Goal: Task Accomplishment & Management: Manage account settings

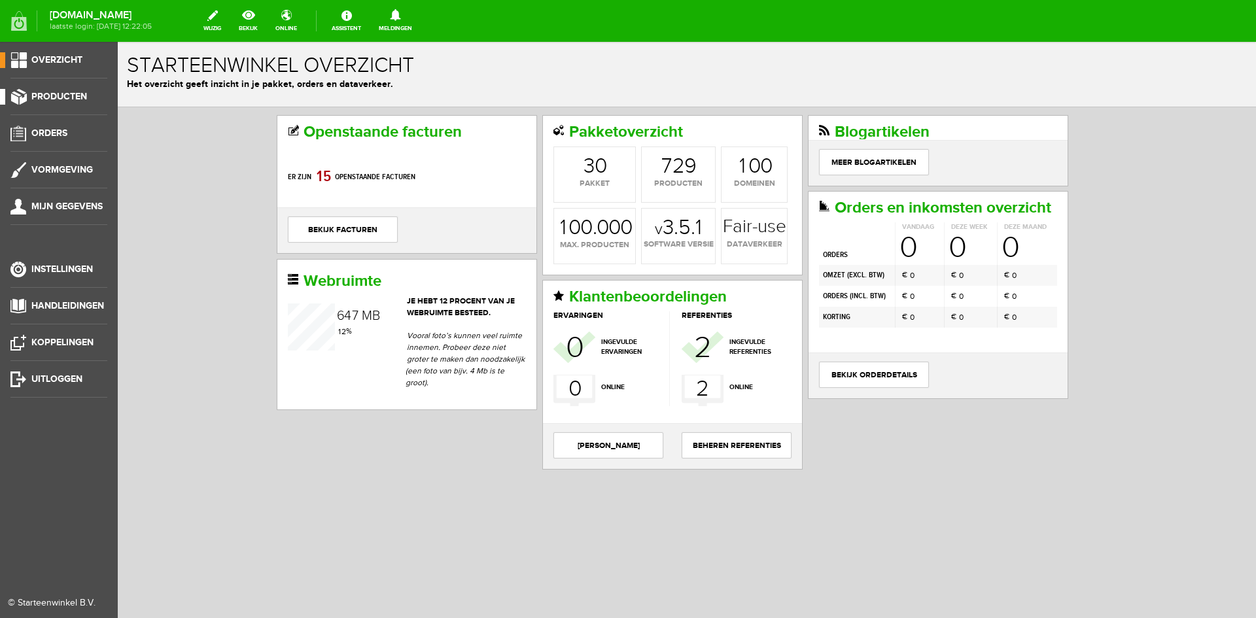
click at [54, 94] on span "Producten" at bounding box center [59, 96] width 56 height 11
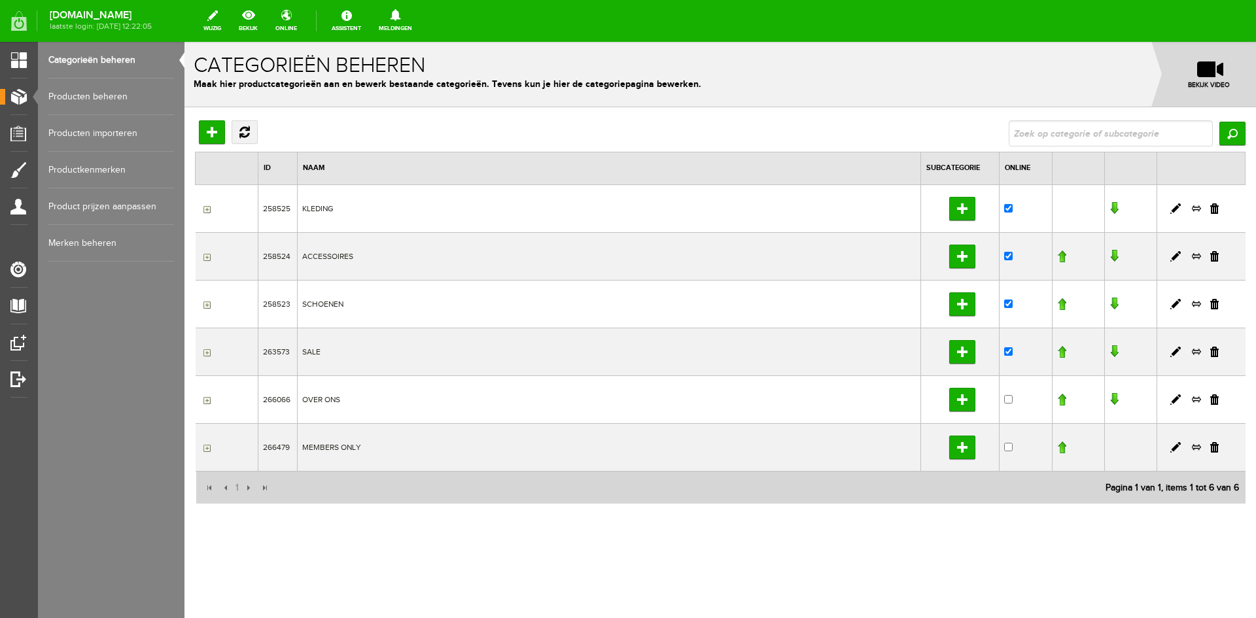
click at [94, 94] on link "Producten beheren" at bounding box center [111, 96] width 126 height 37
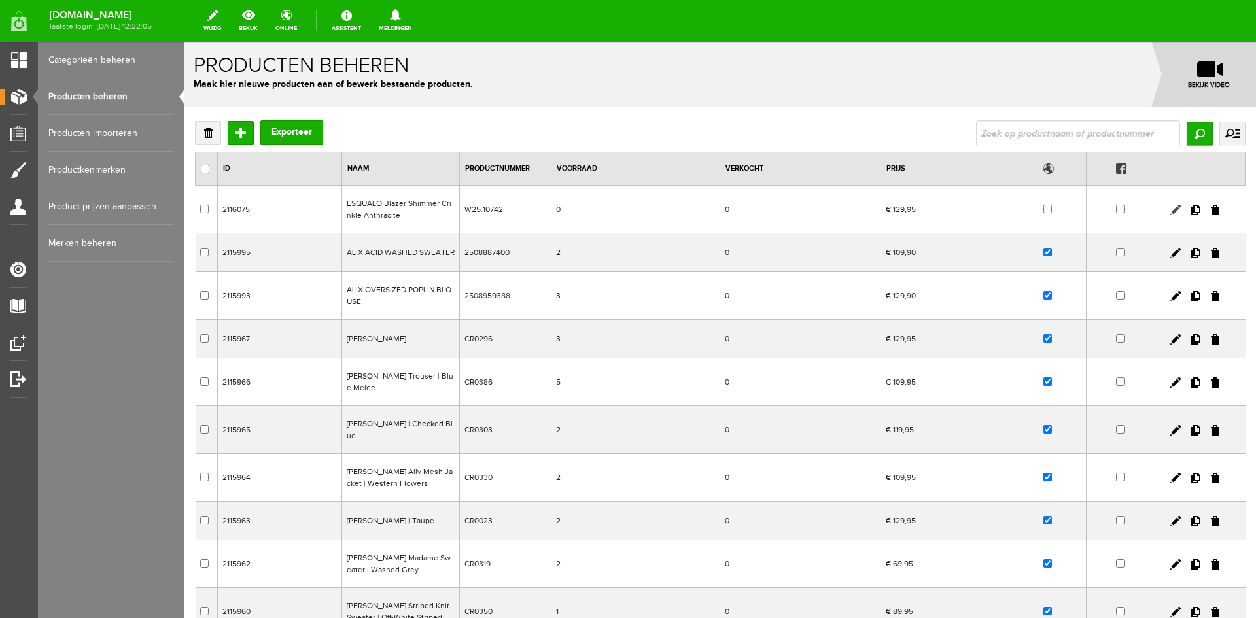
click at [1174, 208] on link at bounding box center [1175, 210] width 10 height 10
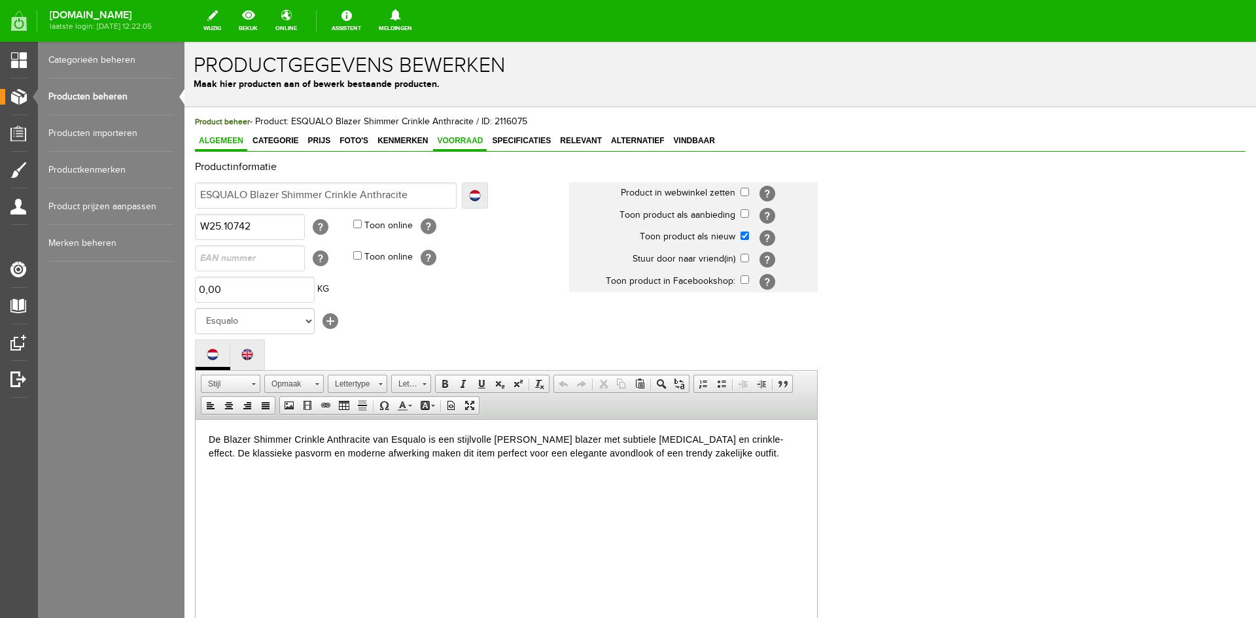
click at [470, 143] on span "Voorraad" at bounding box center [460, 140] width 54 height 9
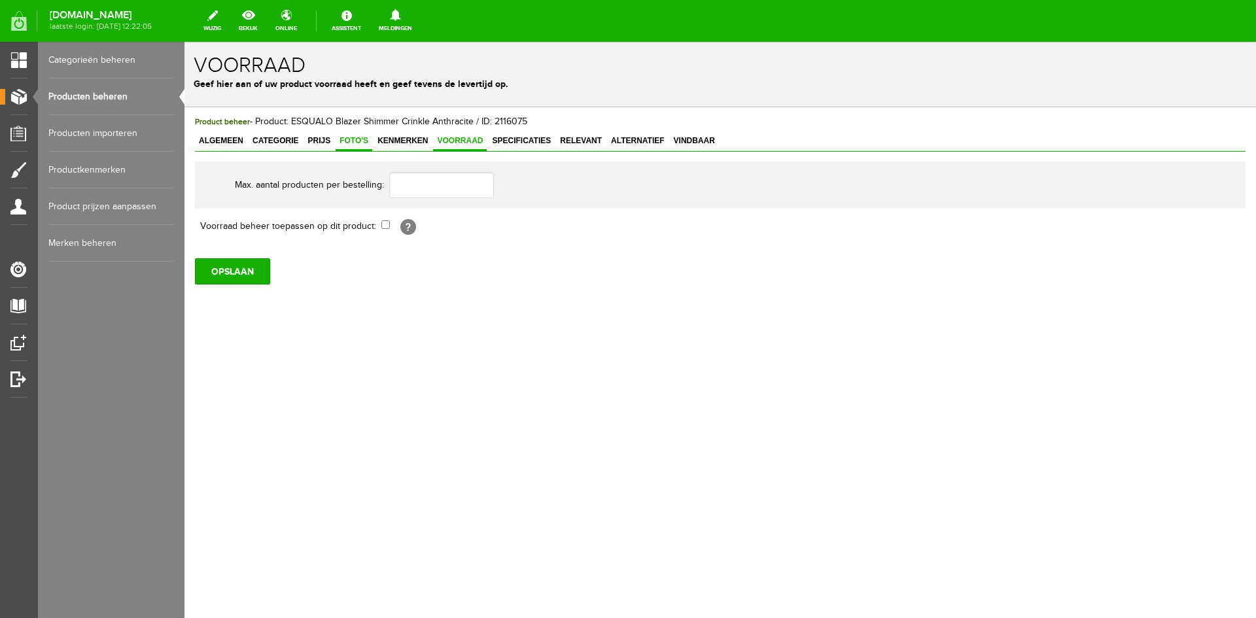
click at [353, 145] on span "Foto's" at bounding box center [354, 140] width 37 height 9
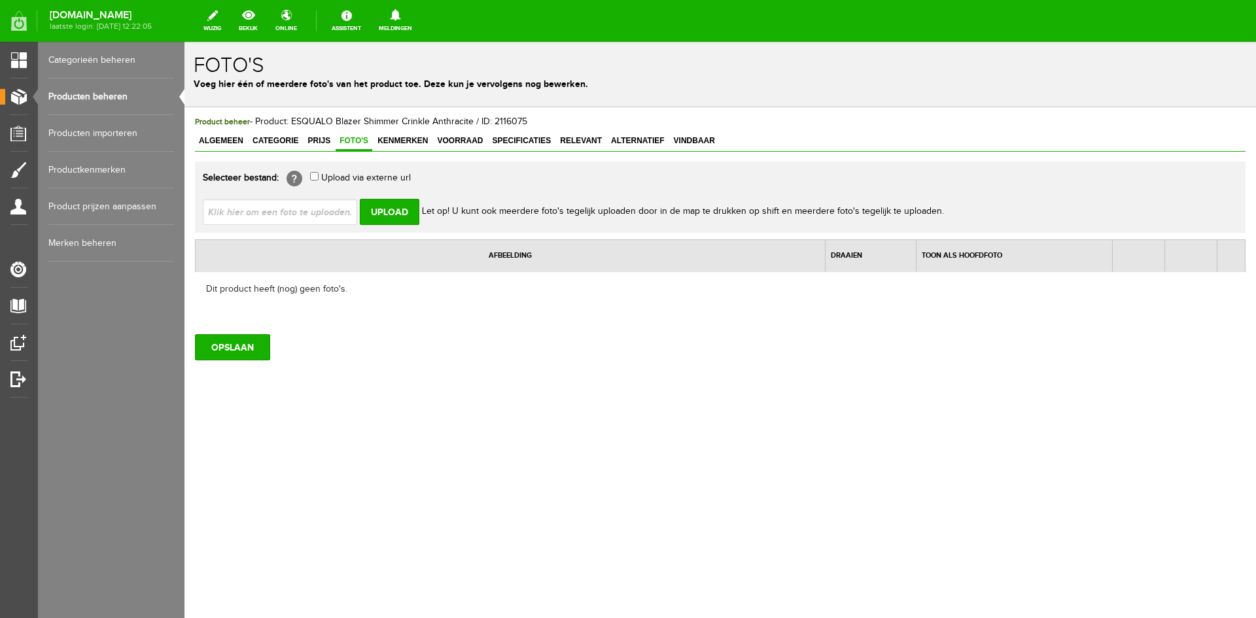
click at [326, 210] on input "file" at bounding box center [285, 211] width 165 height 25
type input "C:\fakepath\esqualo-blazer-w25-10742-grijs-13138311748660475.jpg.jpg"
type input "esqualo-blazer-w25-10742-grijs-13138311748660475.jpg.jpg"
click at [387, 216] on input "Upload" at bounding box center [390, 212] width 60 height 26
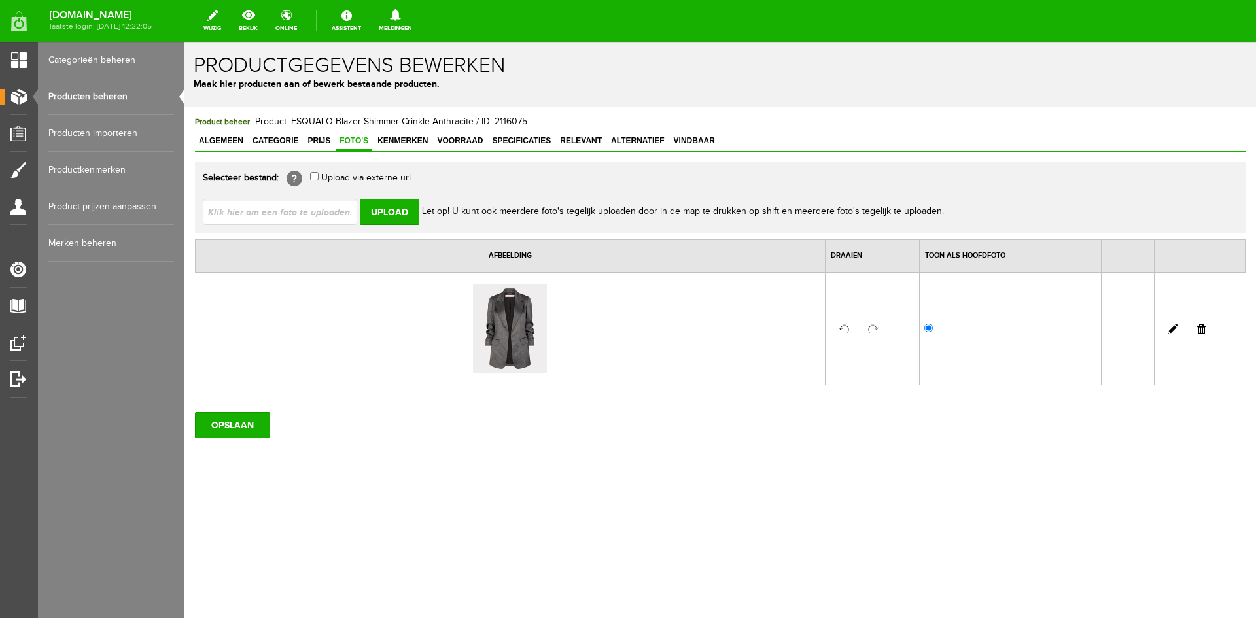
click at [310, 215] on input "file" at bounding box center [285, 211] width 165 height 25
type input "C:\fakepath\esqualo-blazer-w25-10742-grijs-13138341752030654.jpg.jpg"
type input "esqualo-blazer-w25-10742-grijs-13138341752030654.jpg.jpg"
click at [389, 210] on input "Upload" at bounding box center [390, 212] width 60 height 26
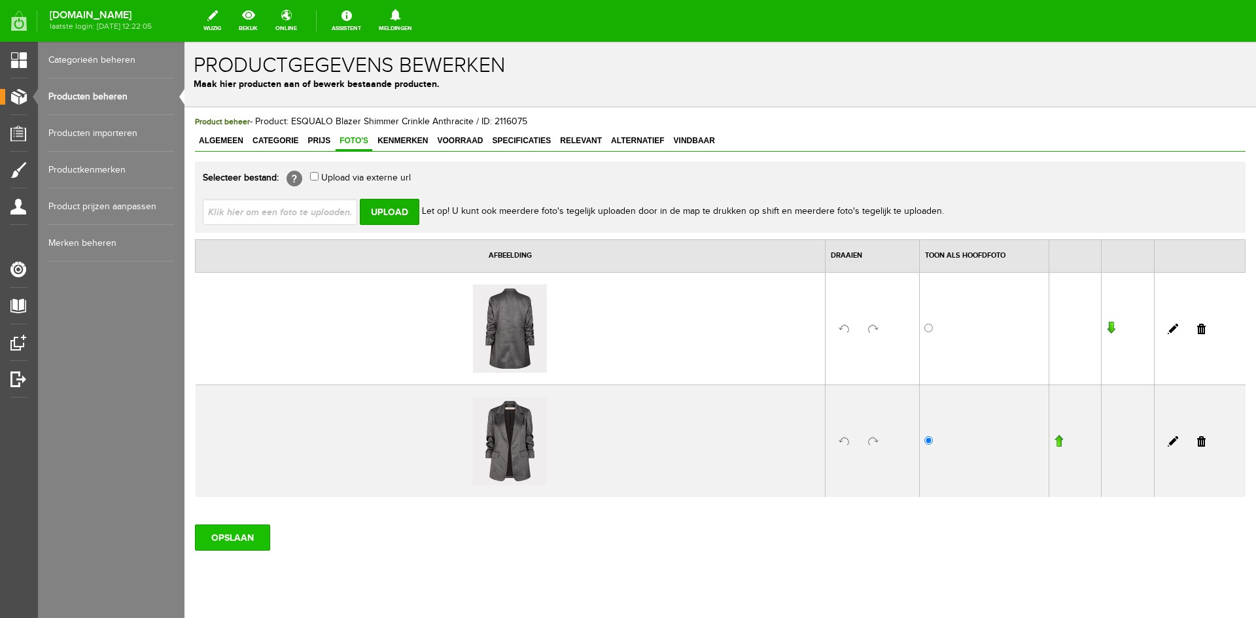
click at [238, 540] on input "OPSLAAN" at bounding box center [232, 538] width 75 height 26
click at [289, 213] on input "file" at bounding box center [285, 211] width 165 height 25
type input "C:\fakepath\esqualo-blazer-w25-10742-grijs-13138331752030653.jpg.jpg"
type input "esqualo-blazer-w25-10742-grijs-13138331752030653.jpg.jpg"
click at [388, 209] on input "Upload" at bounding box center [390, 212] width 60 height 26
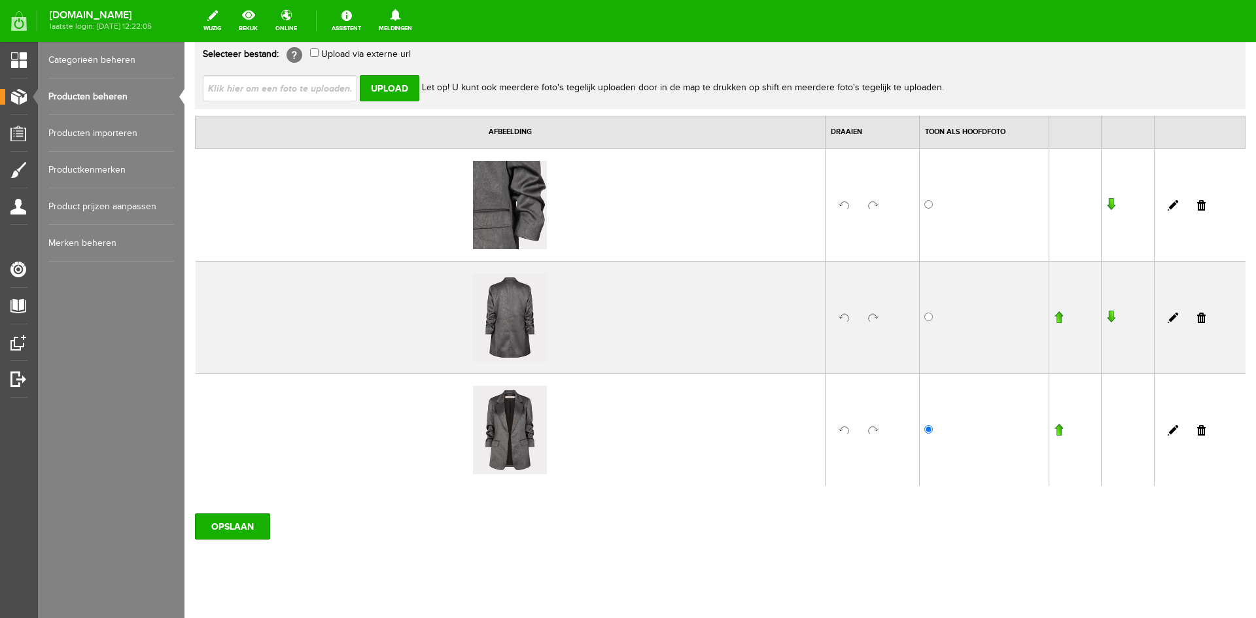
scroll to position [142, 0]
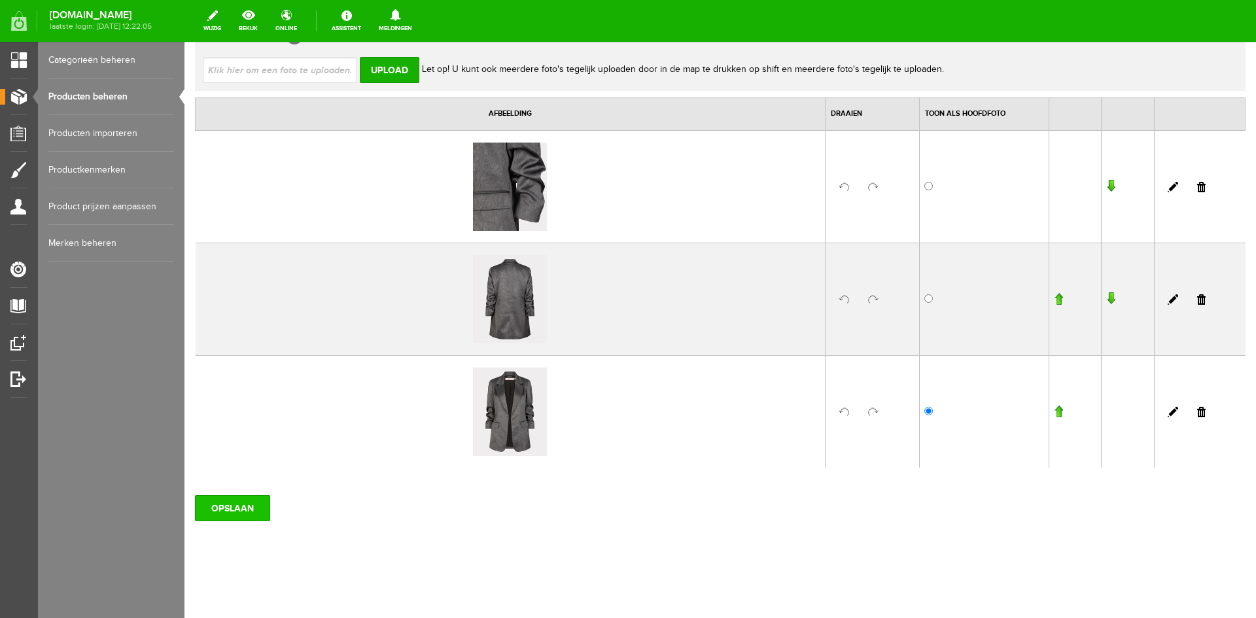
click at [243, 515] on input "OPSLAAN" at bounding box center [232, 508] width 75 height 26
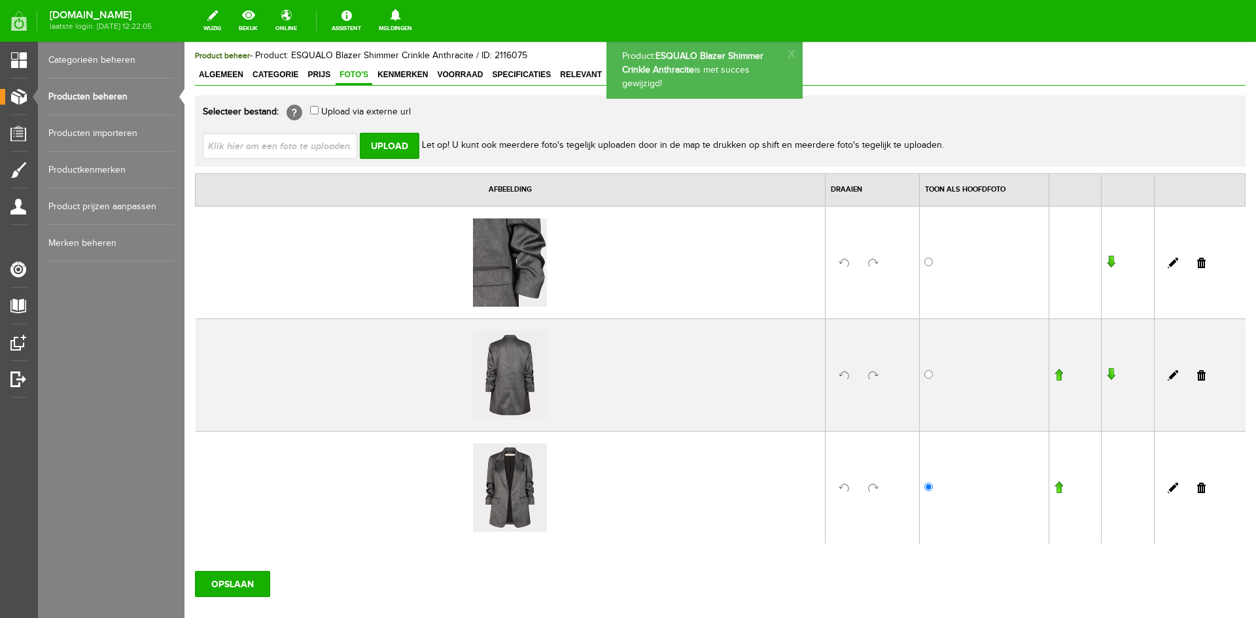
scroll to position [0, 0]
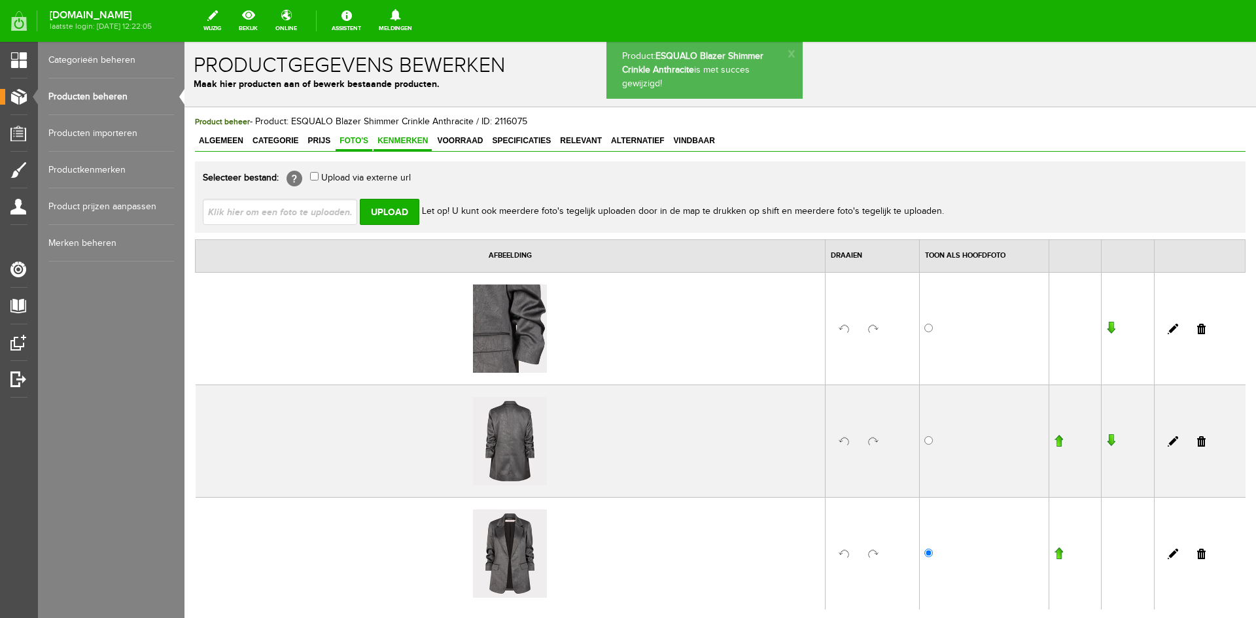
click at [411, 151] on link "Kenmerken" at bounding box center [402, 141] width 58 height 19
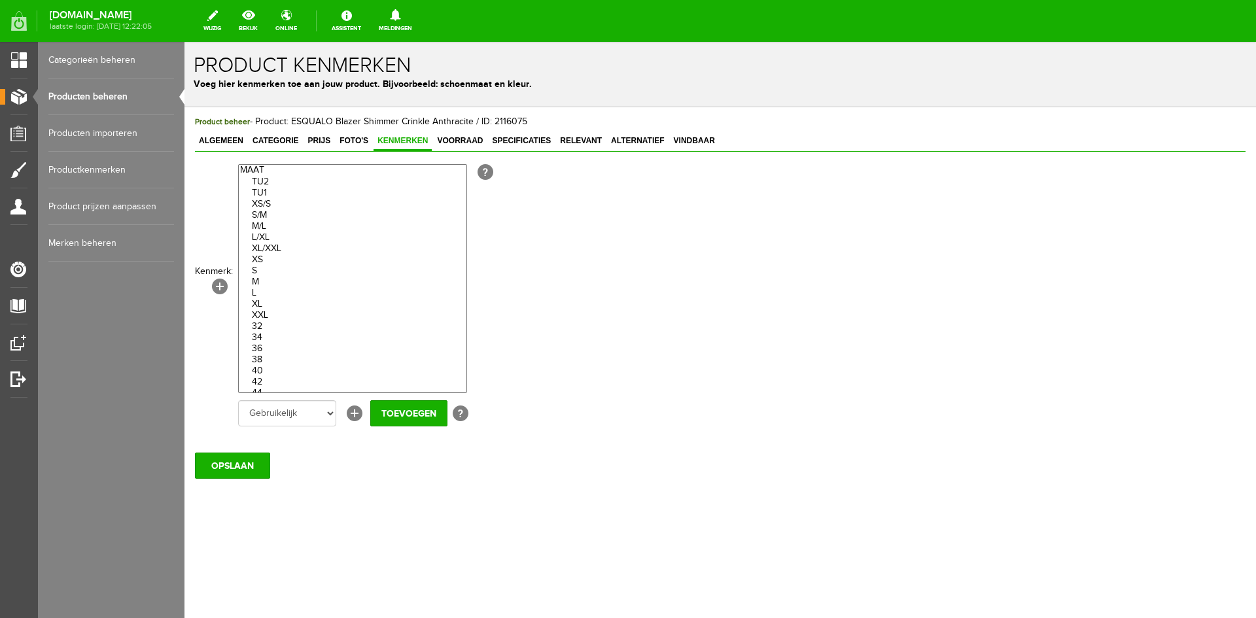
click at [269, 334] on option "34" at bounding box center [353, 337] width 228 height 11
click at [268, 345] on option "36" at bounding box center [353, 348] width 228 height 11
drag, startPoint x: 268, startPoint y: 345, endPoint x: 266, endPoint y: 379, distance: 34.0
select select "70900|274849"
click at [266, 379] on optgroup "TU2 TU1 XS/S S/M M/L L/XL XL/XXL XS S M L XL XXL 32 34 36 38 40 42 44 46 One si…" at bounding box center [353, 293] width 228 height 256
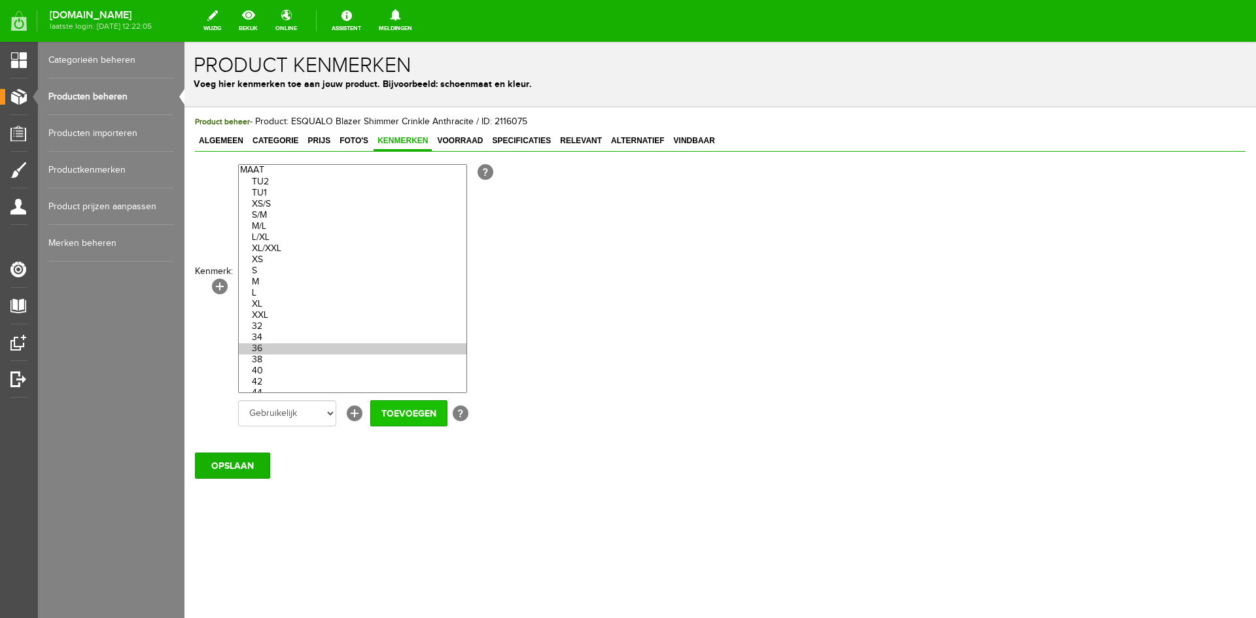
click at [401, 416] on input "Toevoegen" at bounding box center [408, 413] width 77 height 26
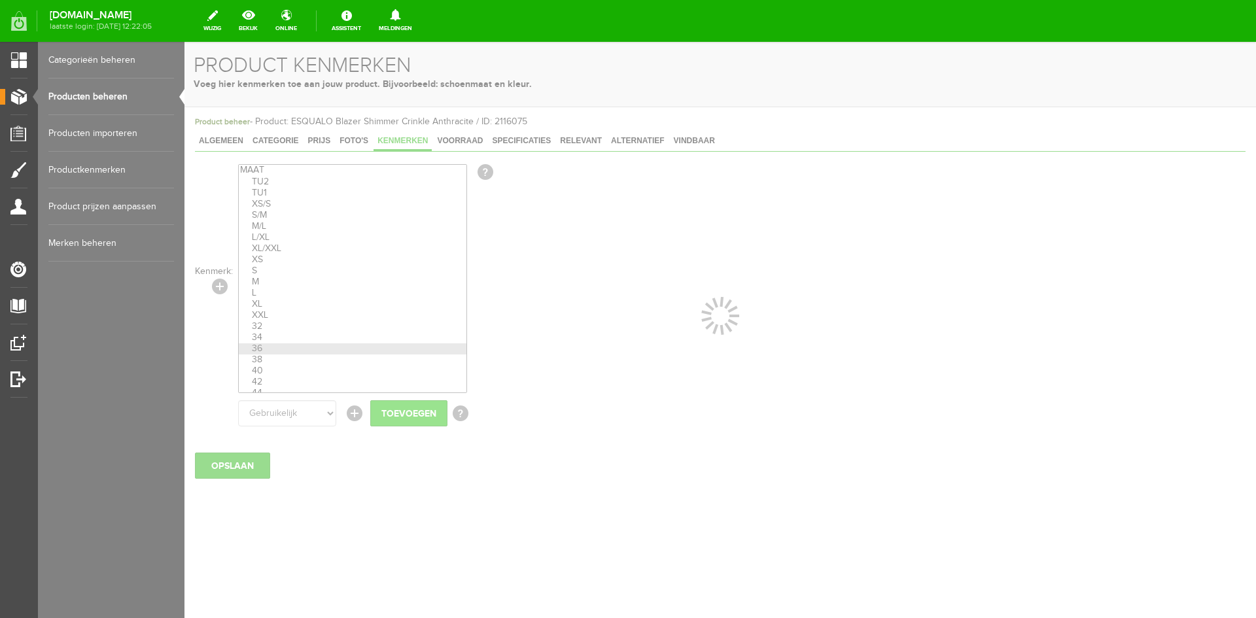
select select
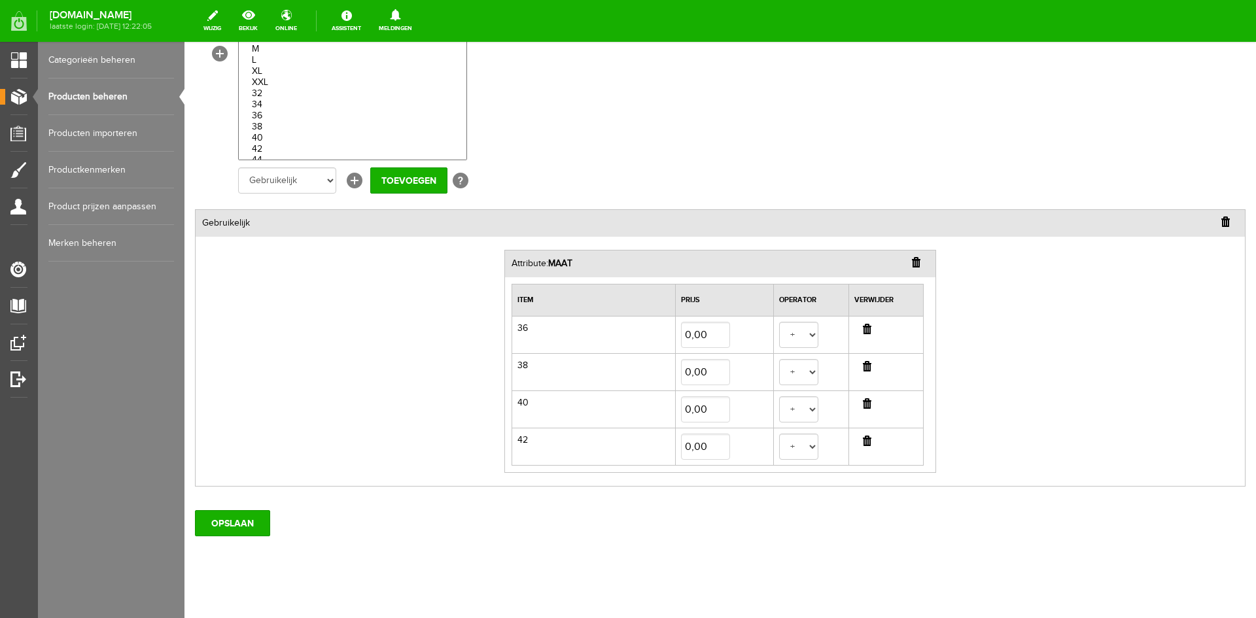
scroll to position [248, 0]
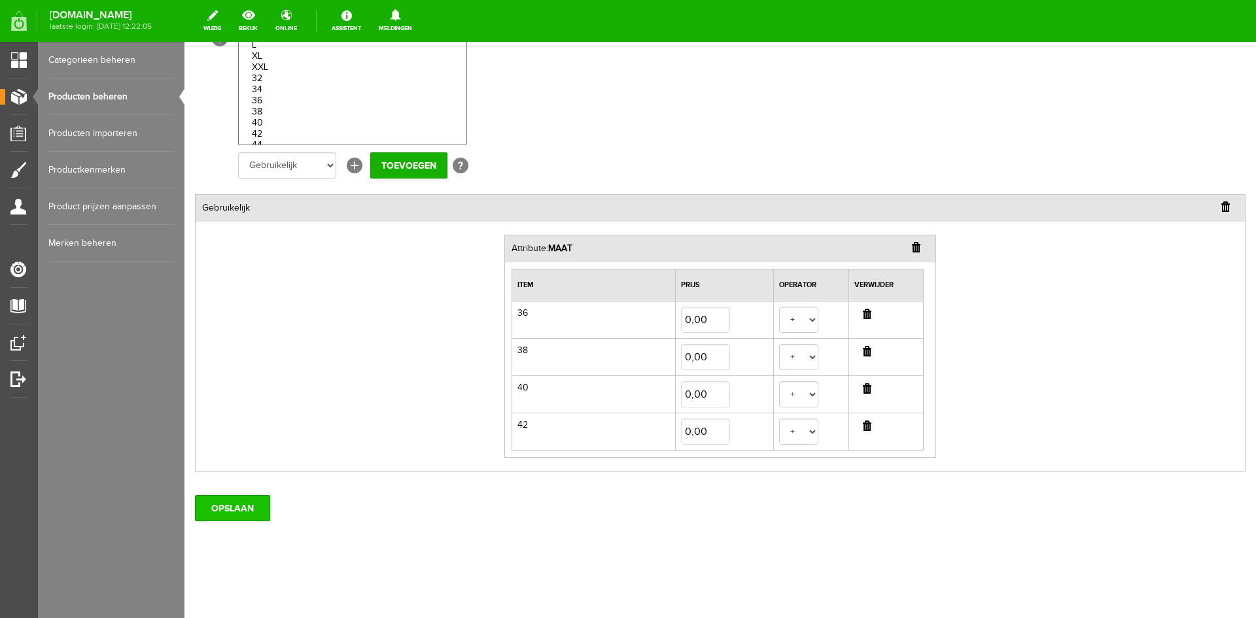
click at [228, 511] on input "OPSLAAN" at bounding box center [232, 508] width 75 height 26
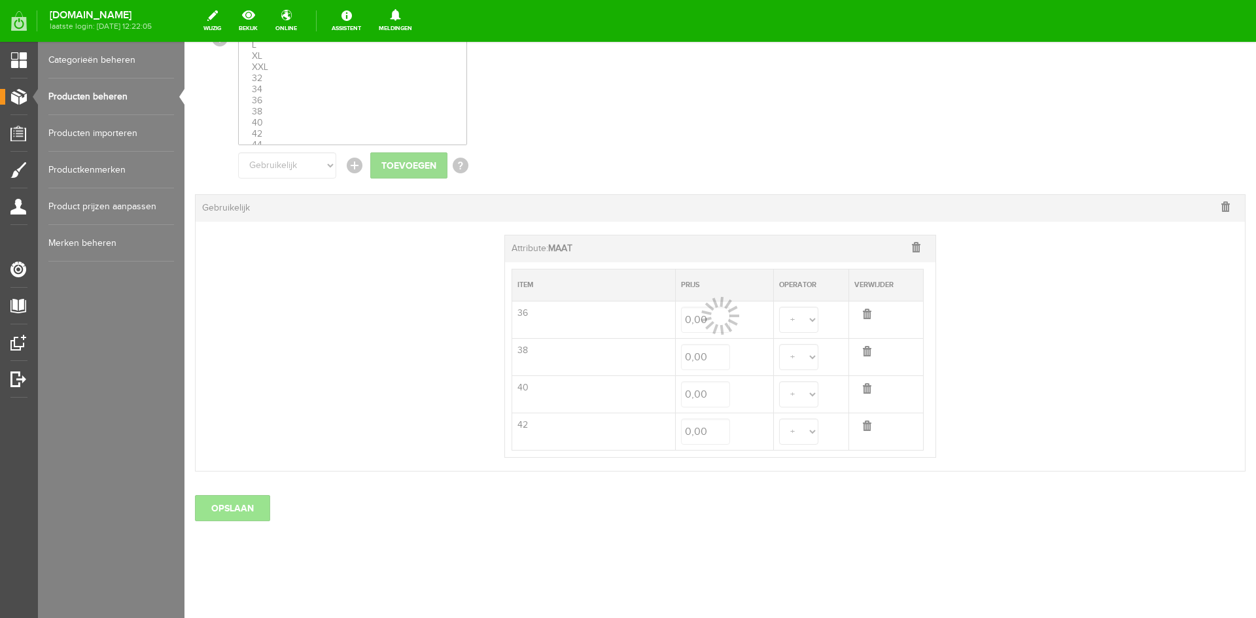
select select
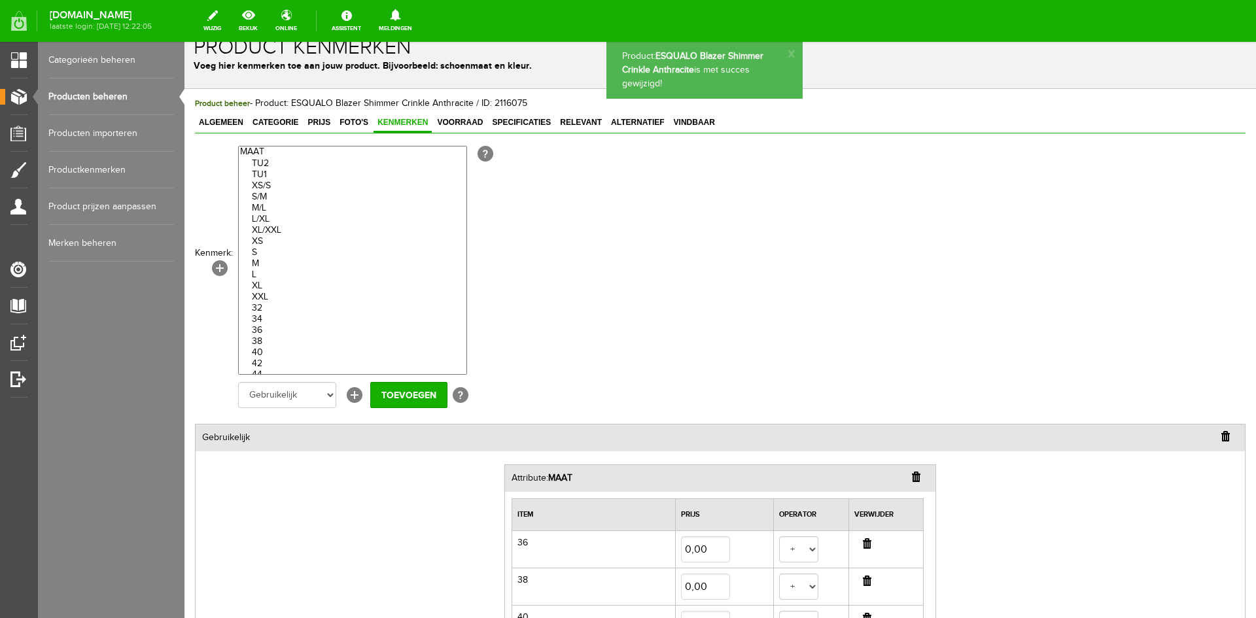
scroll to position [0, 0]
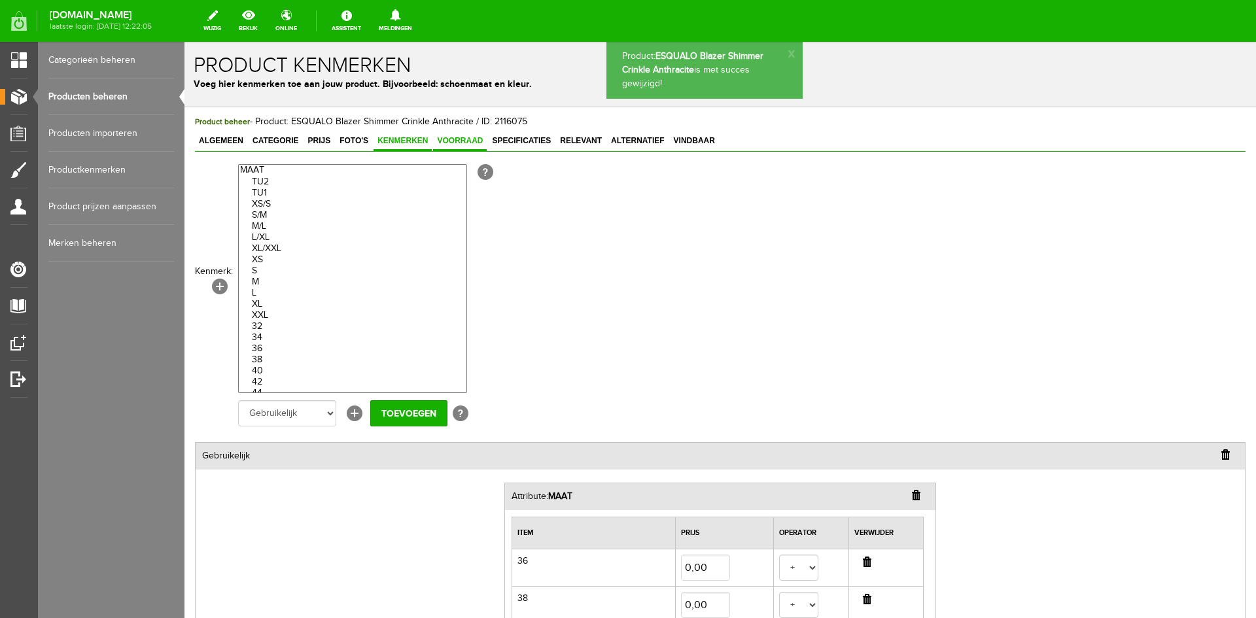
click at [460, 149] on link "Voorraad" at bounding box center [460, 141] width 54 height 19
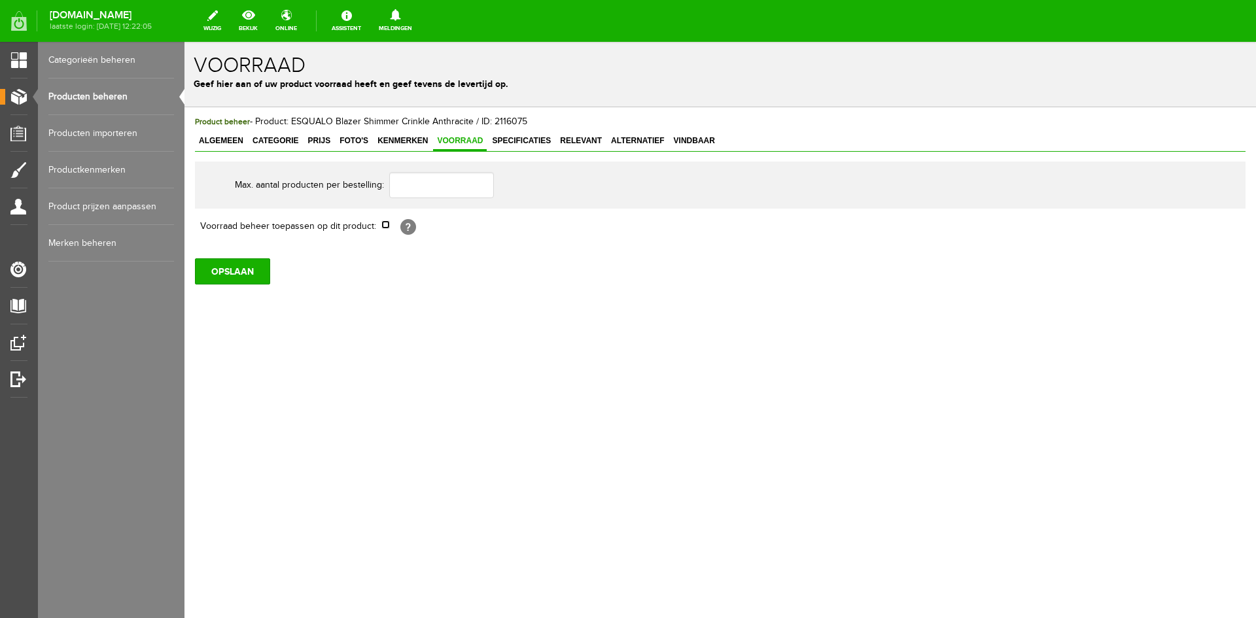
click at [385, 222] on input "checkbox" at bounding box center [385, 224] width 9 height 9
checkbox input "true"
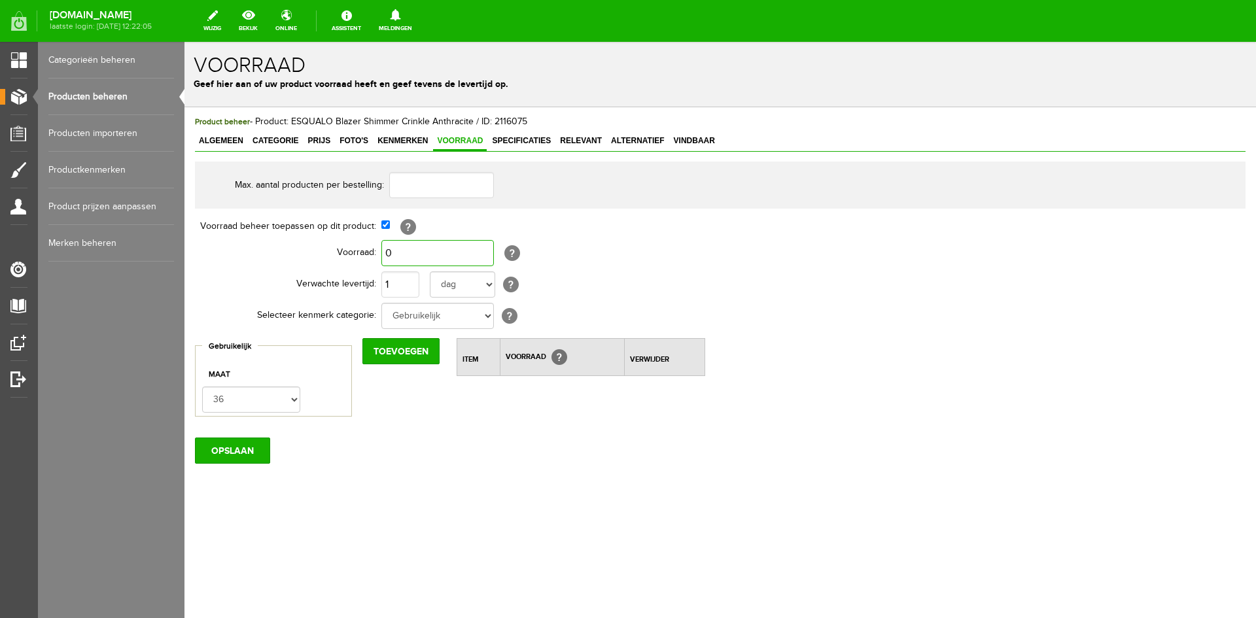
click at [397, 251] on input "0" at bounding box center [437, 253] width 112 height 26
type input "4"
click at [394, 285] on input "1" at bounding box center [400, 284] width 38 height 26
type input "4"
click at [394, 349] on input "Toevoegen" at bounding box center [400, 351] width 77 height 26
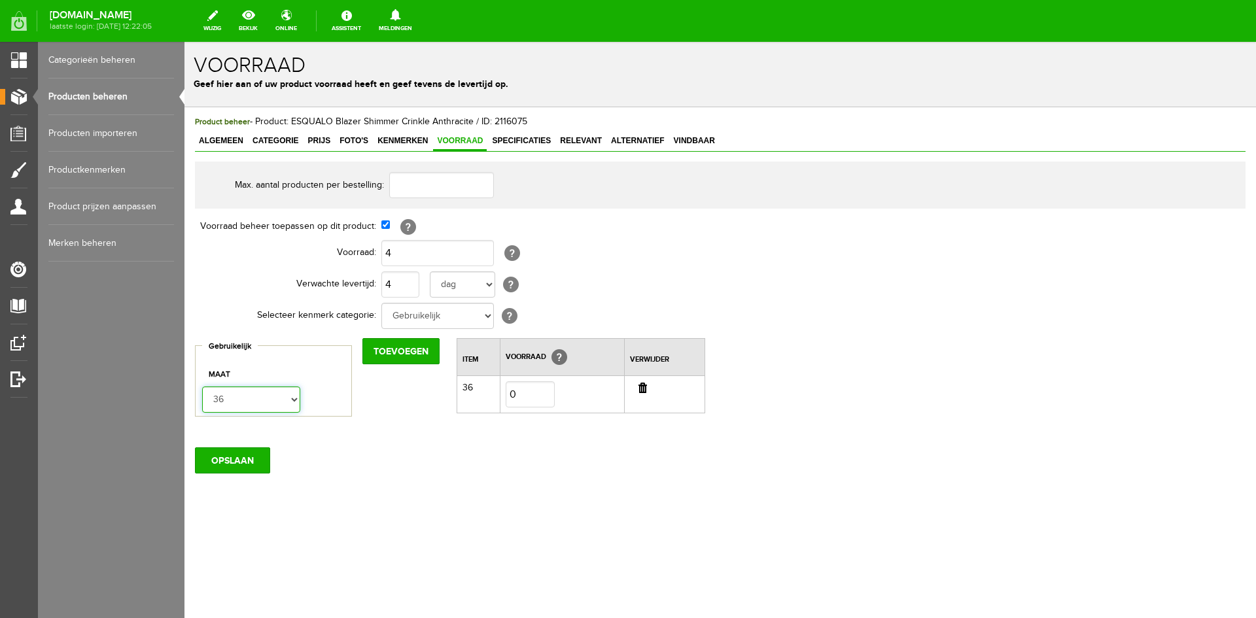
click at [294, 397] on select "36 38 40 42" at bounding box center [251, 400] width 98 height 26
select select "274851"
click at [202, 387] on select "36 38 40 42" at bounding box center [251, 400] width 98 height 26
click at [381, 353] on input "Toevoegen" at bounding box center [400, 351] width 77 height 26
click at [292, 400] on select "36 38 40 42" at bounding box center [251, 400] width 98 height 26
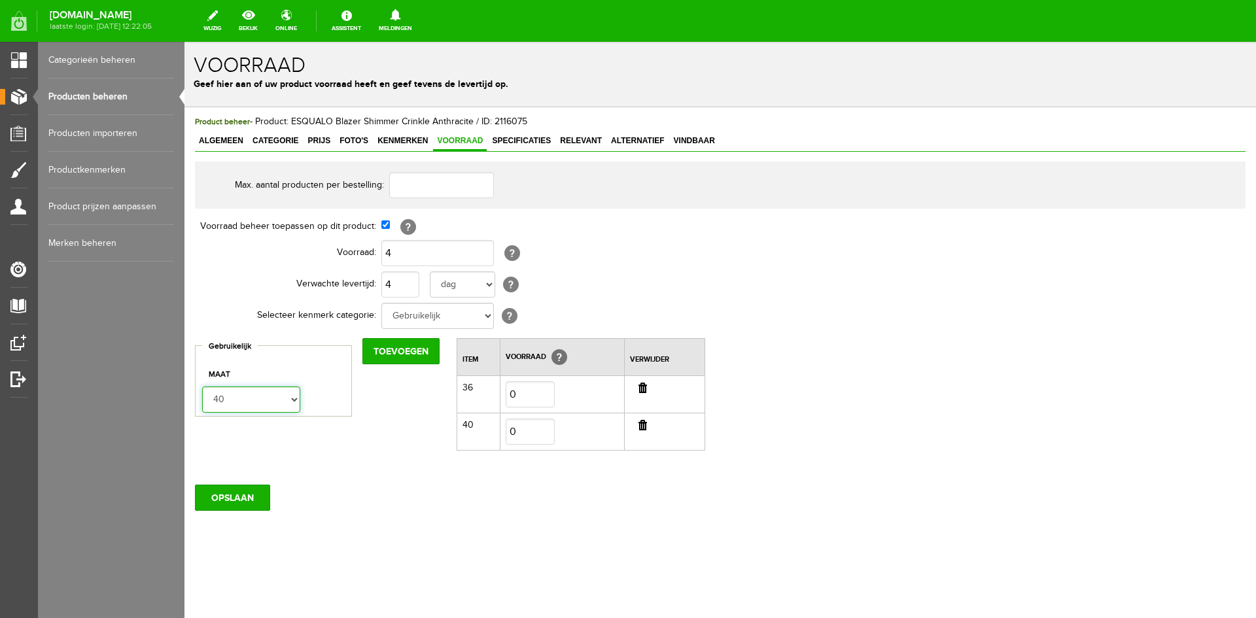
select select "274852"
click at [202, 387] on select "36 38 40 42" at bounding box center [251, 400] width 98 height 26
click at [379, 357] on input "Toevoegen" at bounding box center [400, 351] width 77 height 26
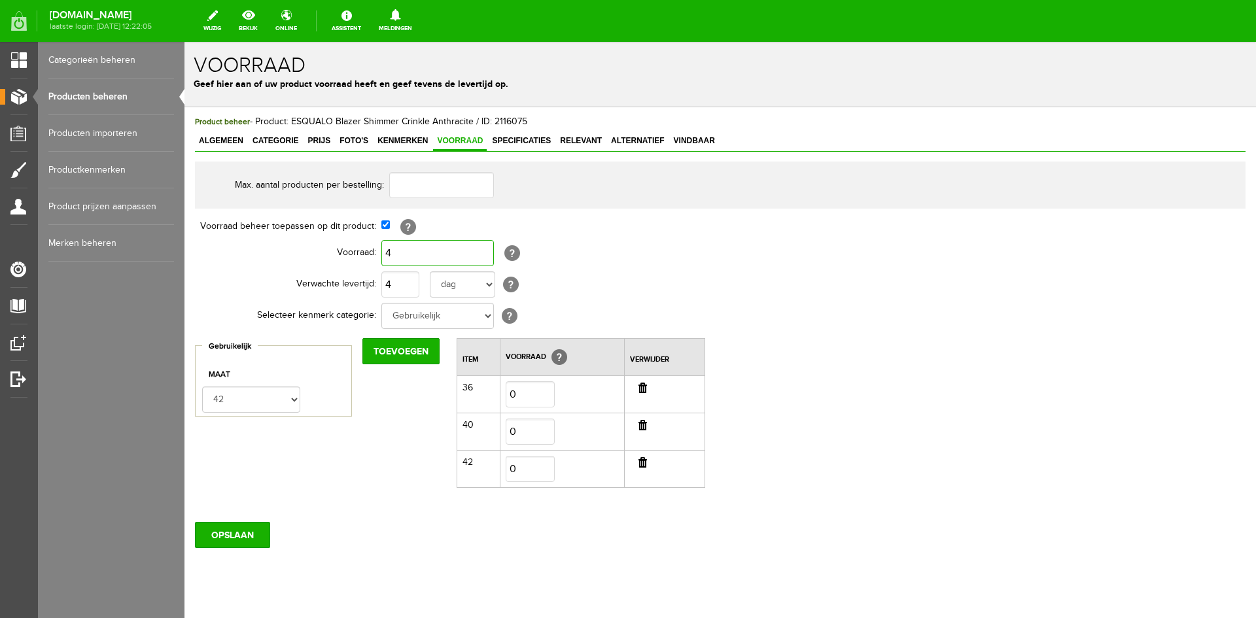
click at [401, 258] on input "4" at bounding box center [437, 253] width 112 height 26
type input "3"
click at [526, 399] on input "0" at bounding box center [530, 394] width 49 height 26
type input "1"
click at [521, 435] on input "0" at bounding box center [530, 432] width 49 height 26
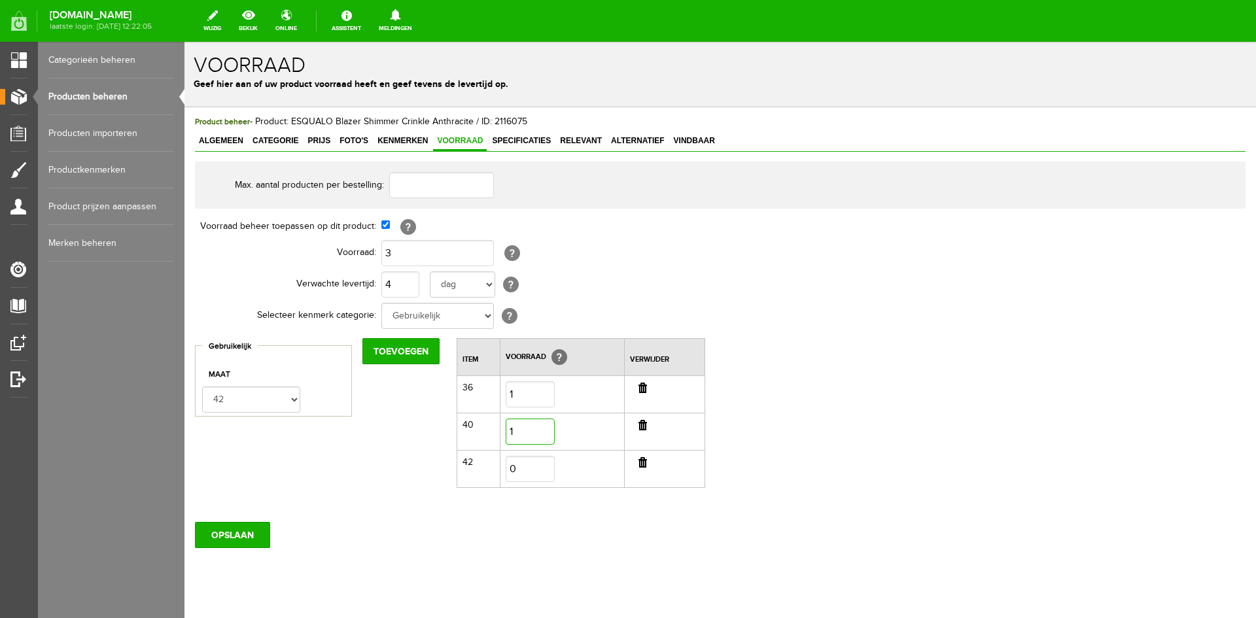
type input "1"
click at [521, 469] on input "0" at bounding box center [530, 469] width 49 height 26
type input "1"
click at [254, 538] on input "OPSLAAN" at bounding box center [232, 535] width 75 height 26
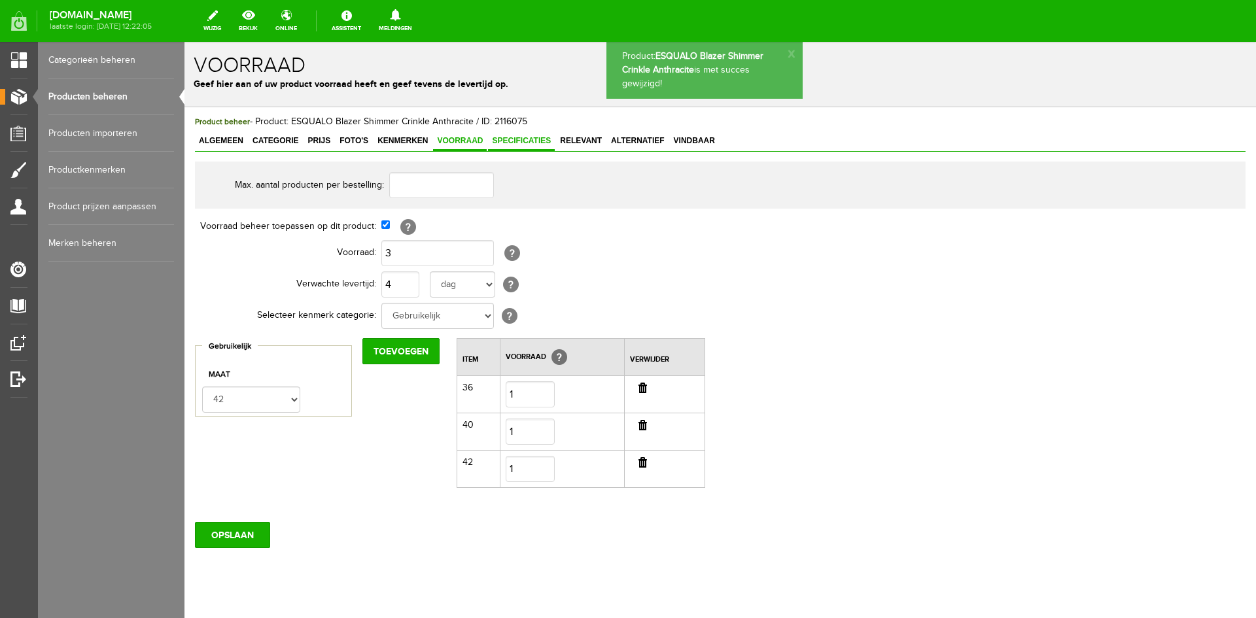
click at [520, 143] on span "Specificaties" at bounding box center [521, 140] width 67 height 9
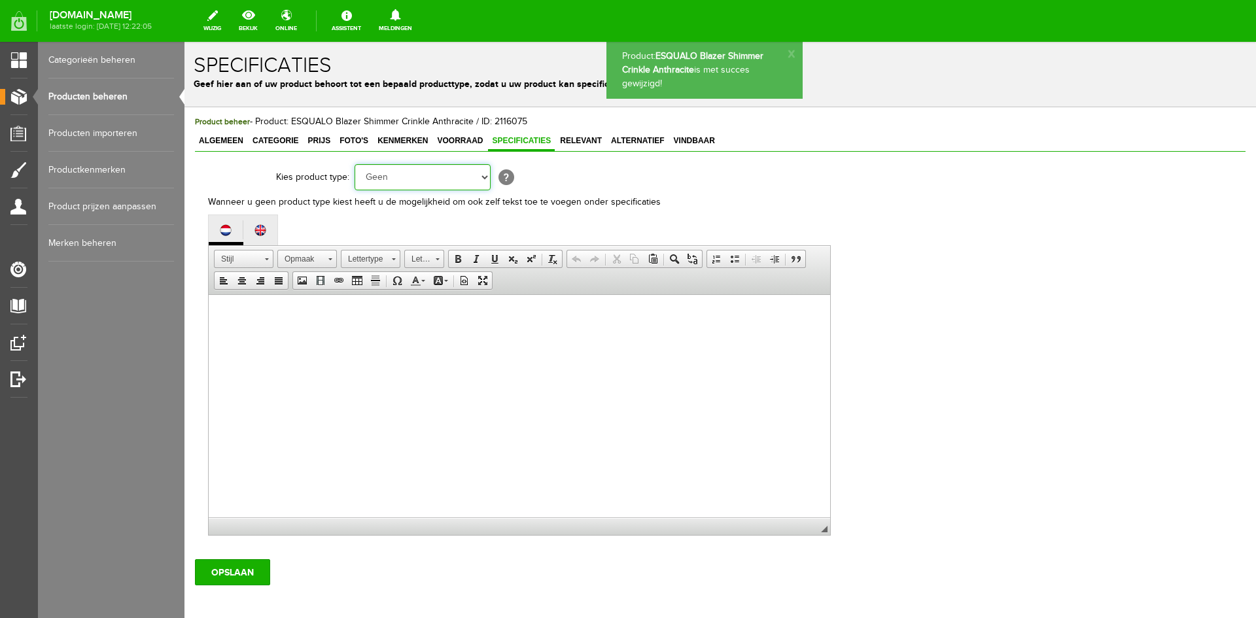
click at [485, 177] on select "Geen Auto Bed Boek Computer / Laptop DVD/CD Fiets Films Fotocamera GSM Kleding …" at bounding box center [423, 177] width 136 height 26
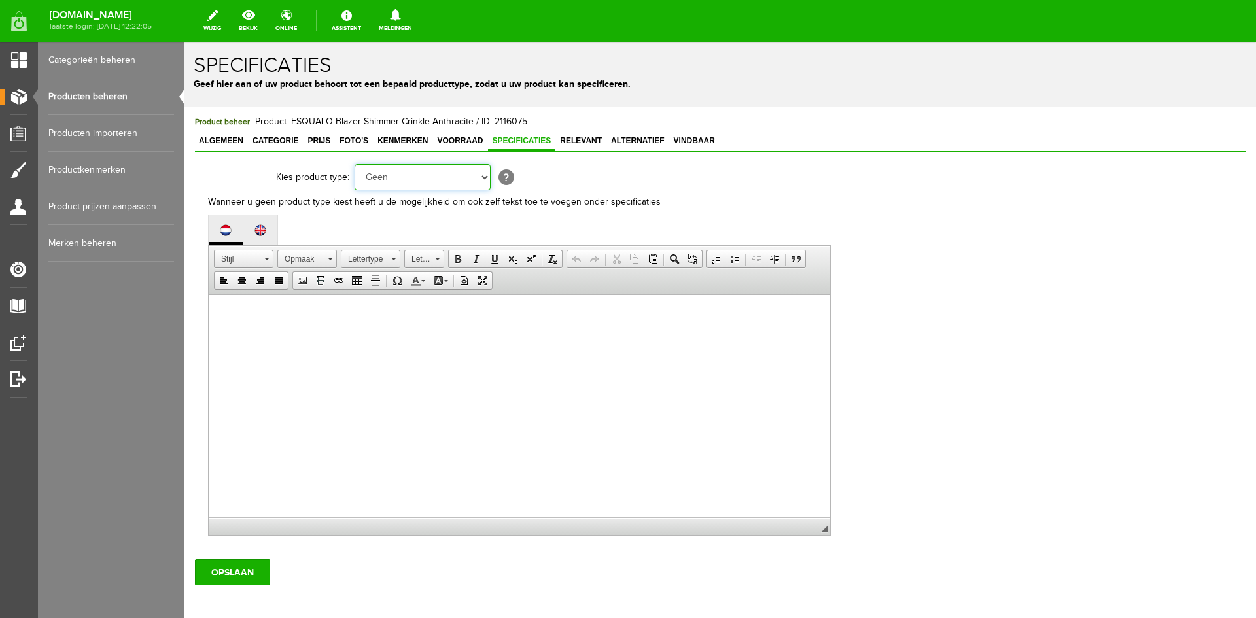
select select "37"
click at [355, 164] on select "Geen Auto Bed Boek Computer / Laptop DVD/CD Fiets Films Fotocamera GSM Kleding …" at bounding box center [423, 177] width 136 height 26
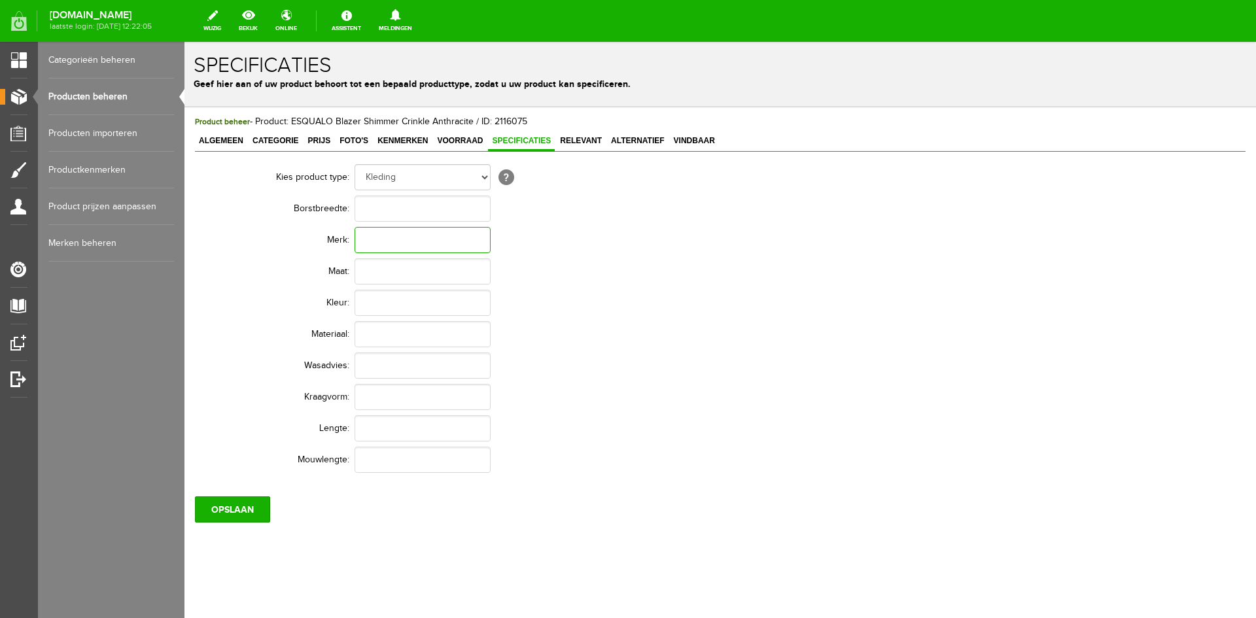
click at [373, 241] on input "text" at bounding box center [423, 240] width 136 height 26
type input "EsQualo"
paste input "100% polyester"
type input "100% polyester"
click at [248, 513] on input "OPSLAAN" at bounding box center [232, 509] width 75 height 26
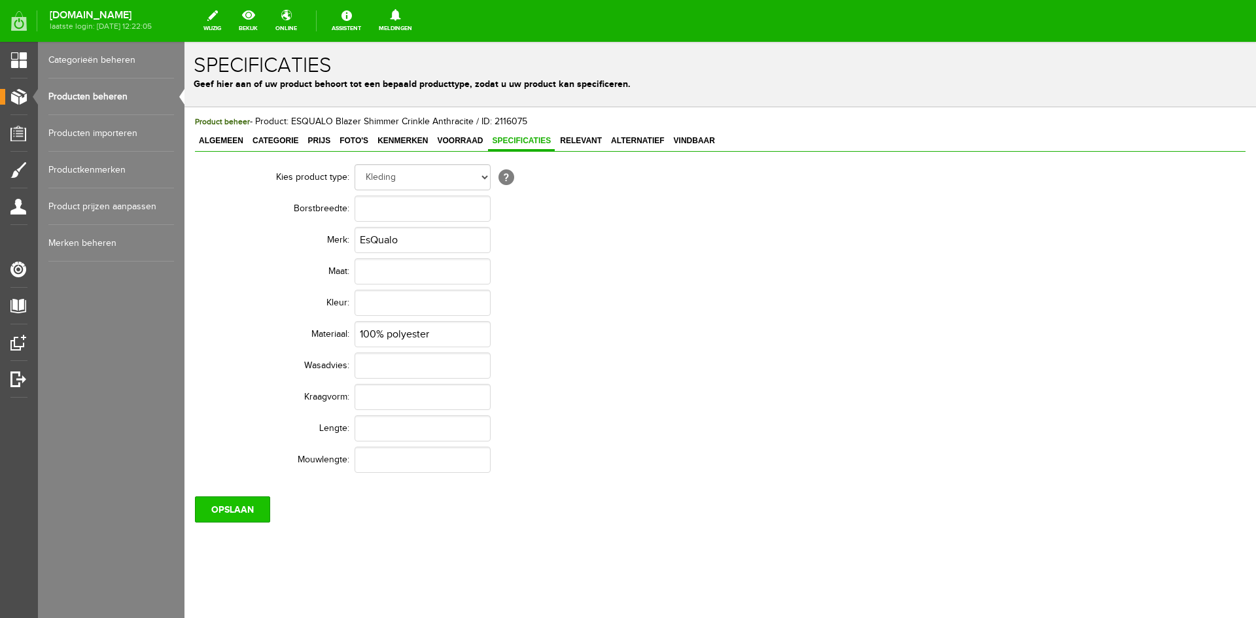
click at [228, 520] on input "OPSLAAN" at bounding box center [232, 509] width 75 height 26
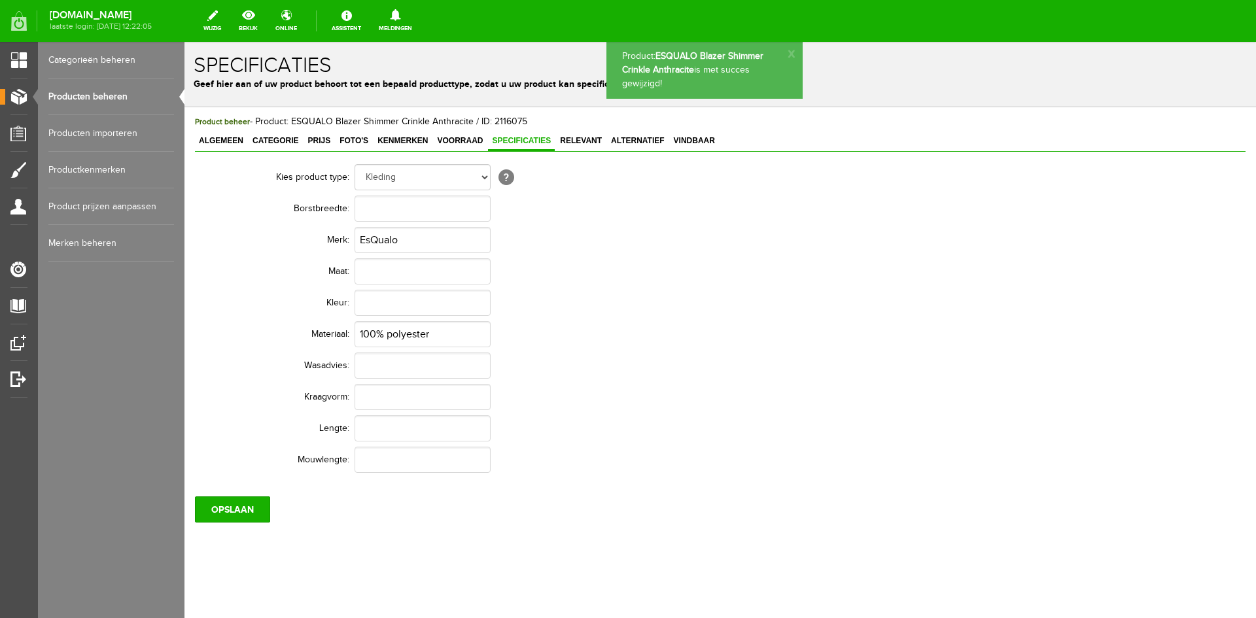
click at [101, 96] on link "Producten beheren" at bounding box center [111, 96] width 126 height 37
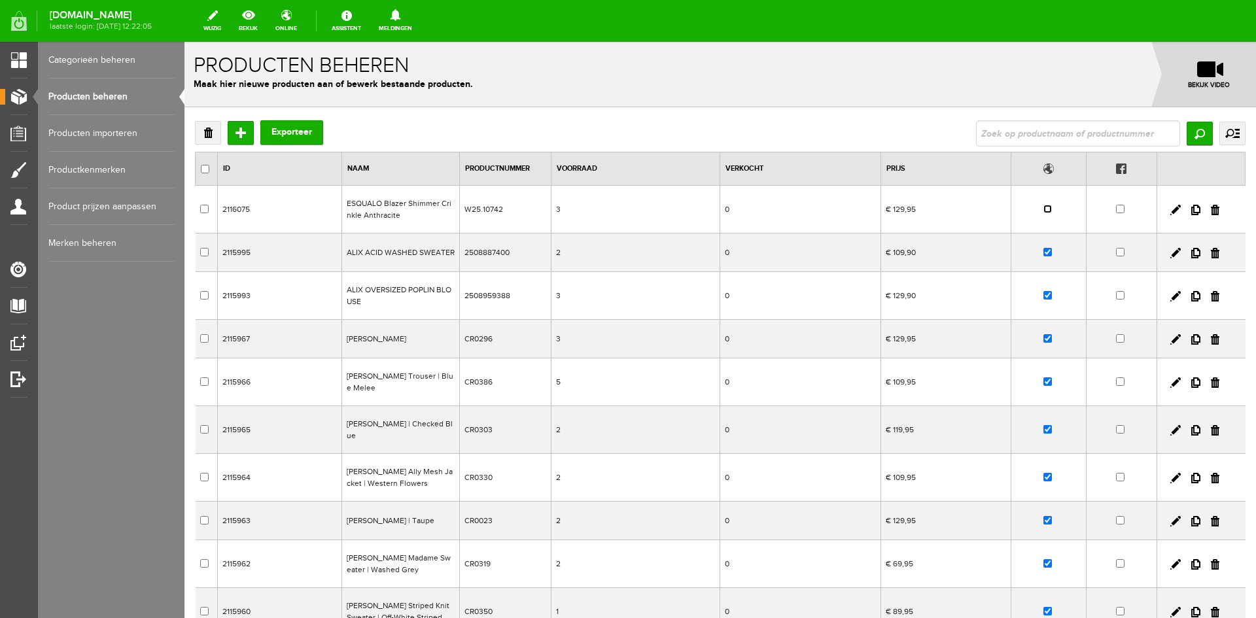
click at [1050, 207] on input "checkbox" at bounding box center [1047, 209] width 9 height 9
checkbox input "true"
click at [266, 29] on link "bekijk" at bounding box center [248, 21] width 35 height 29
